Goal: Navigation & Orientation: Find specific page/section

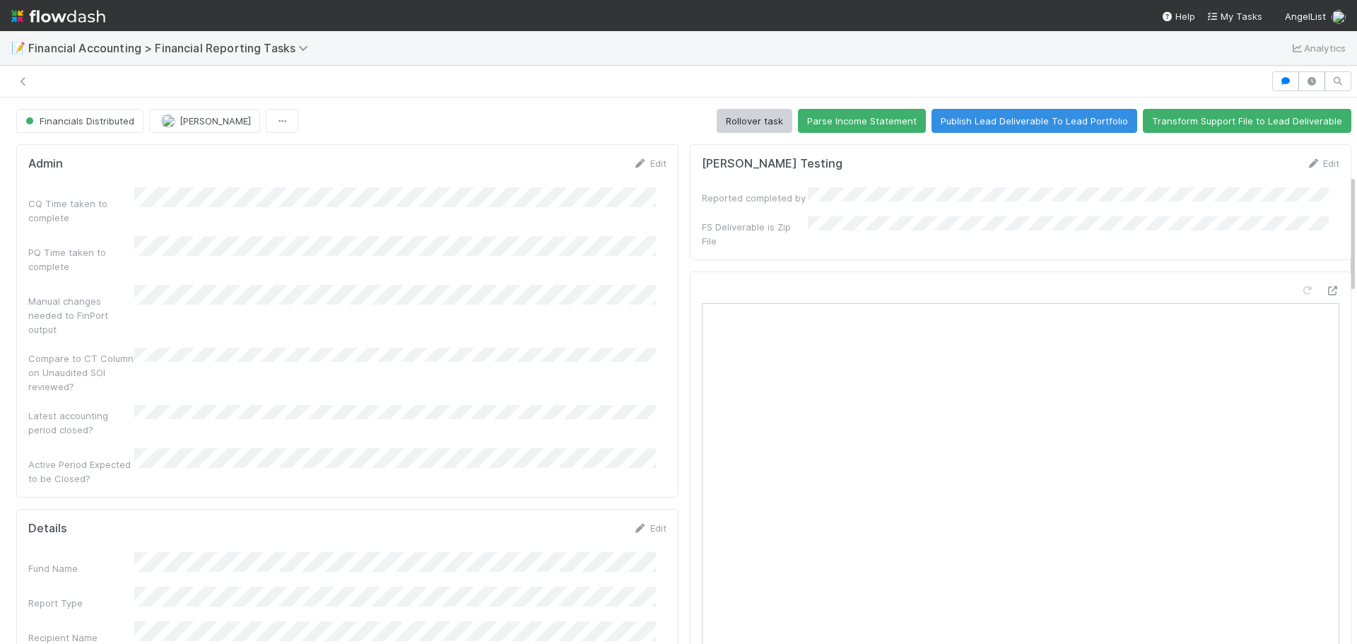
scroll to position [353, 0]
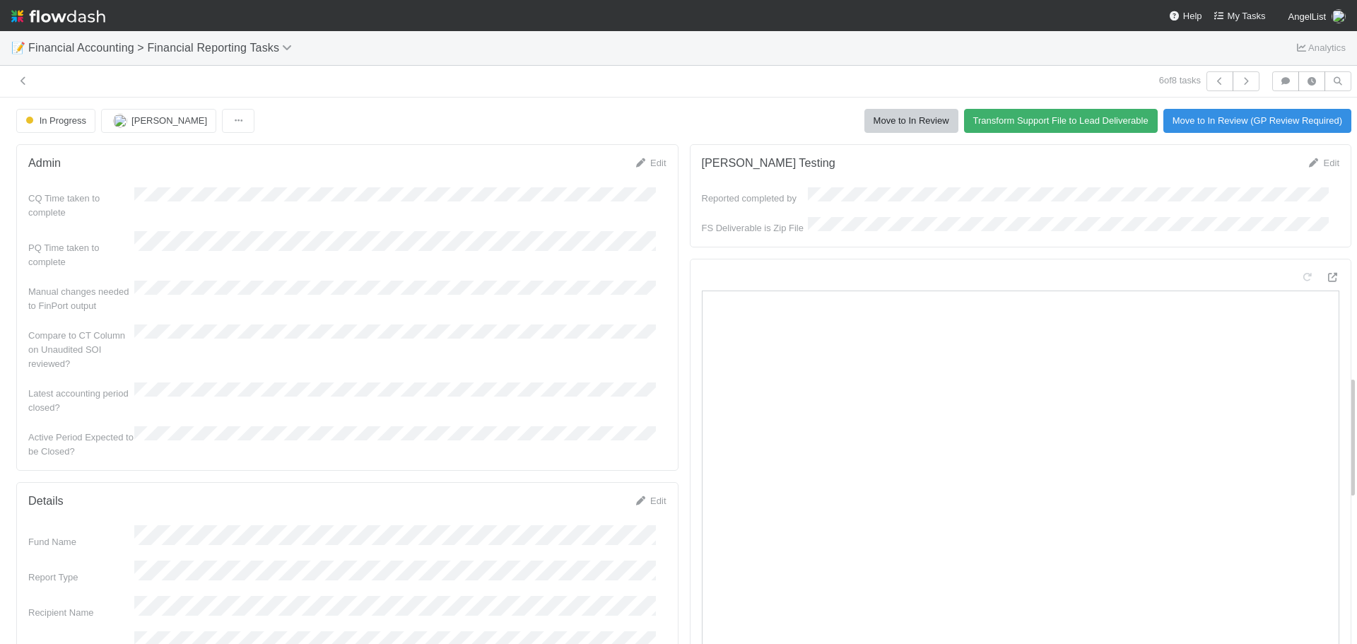
scroll to position [1224, 0]
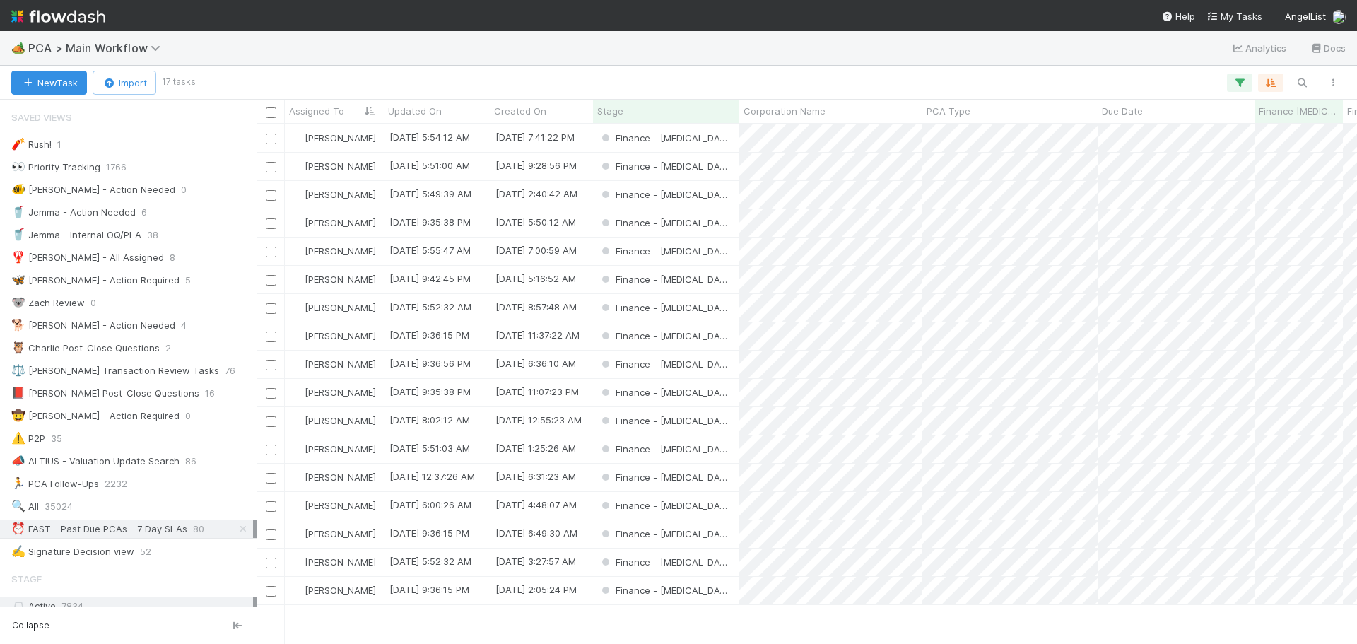
scroll to position [509, 1090]
